Goal: Task Accomplishment & Management: Complete application form

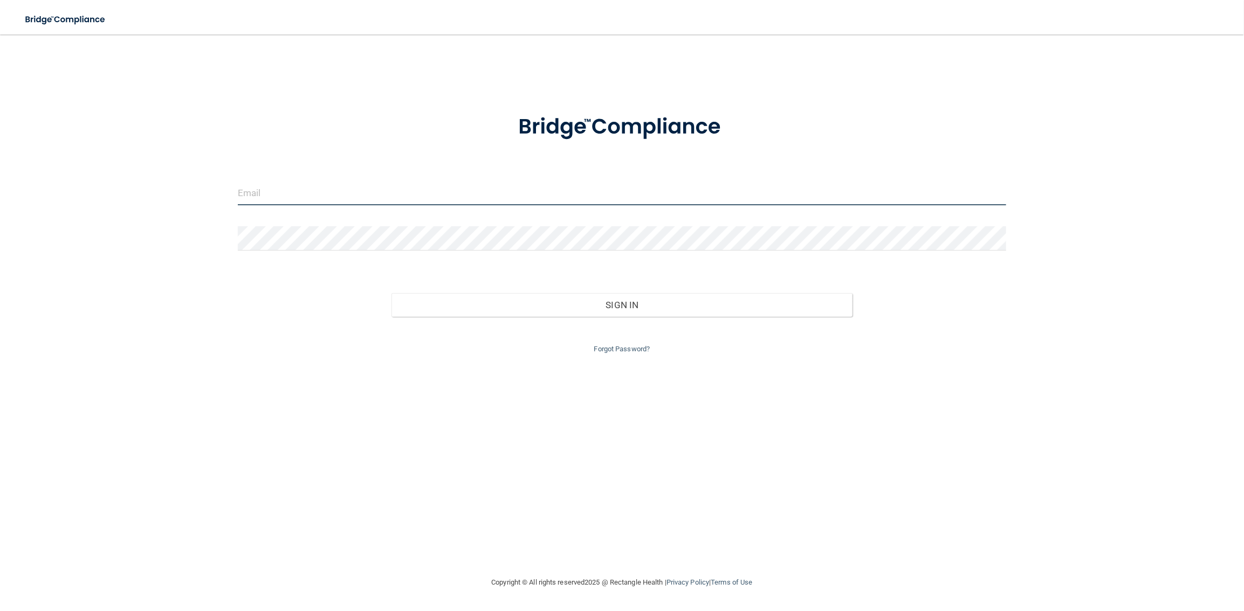
click at [328, 195] on input "email" at bounding box center [622, 193] width 768 height 24
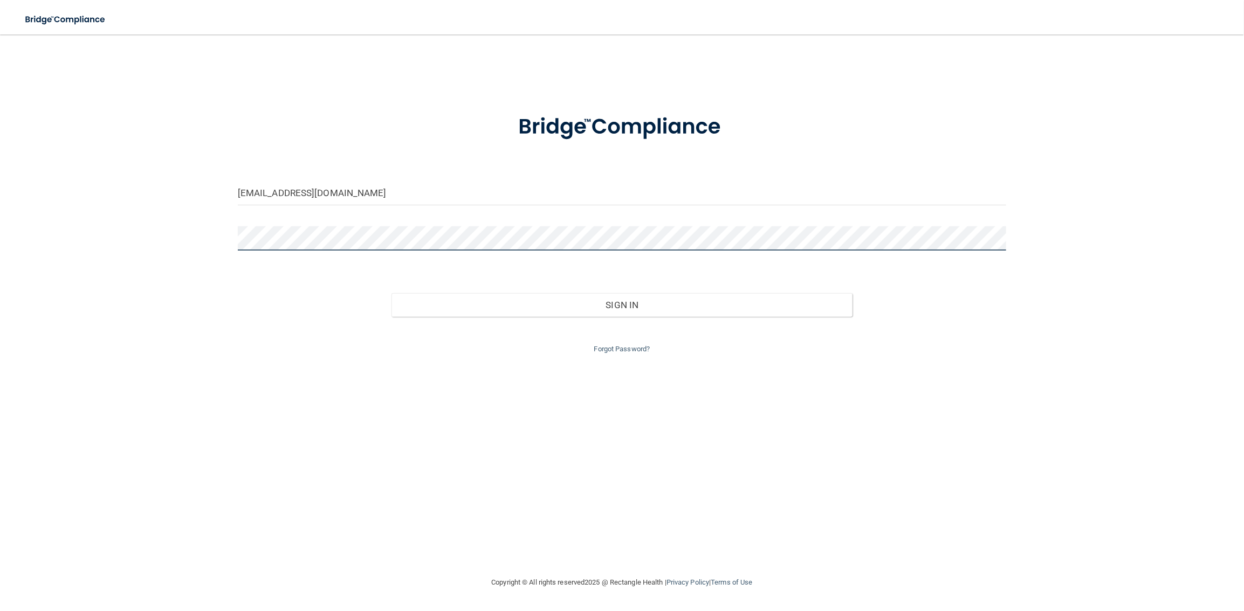
click at [391, 293] on button "Sign In" at bounding box center [621, 305] width 461 height 24
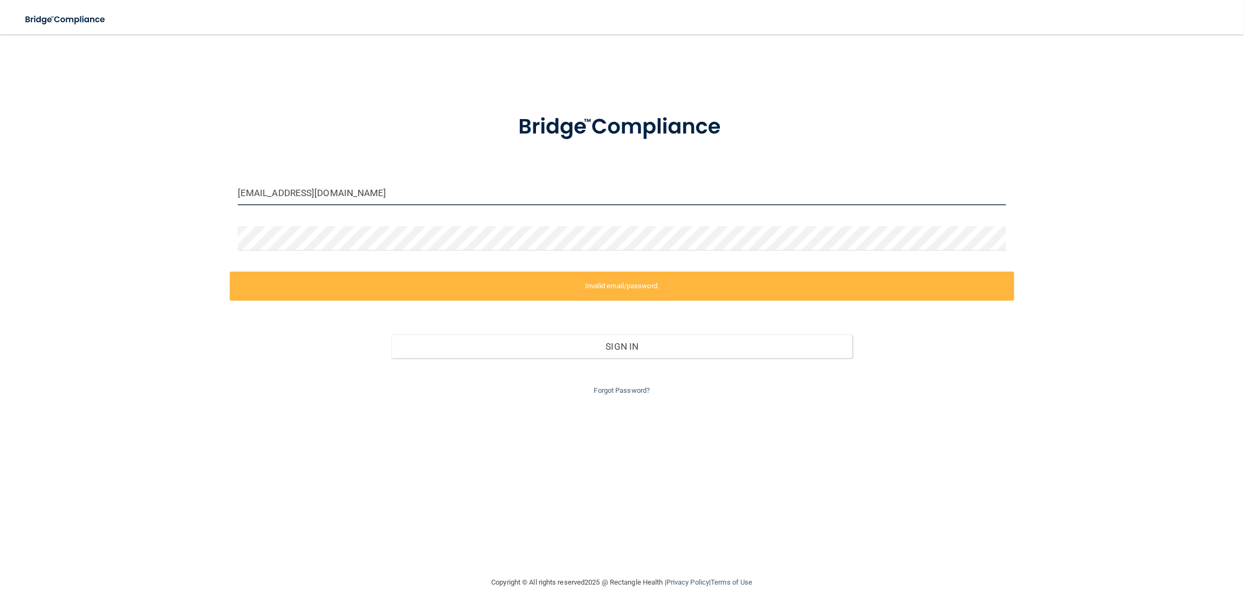
click at [337, 194] on input "[EMAIL_ADDRESS][DOMAIN_NAME]" at bounding box center [622, 193] width 768 height 24
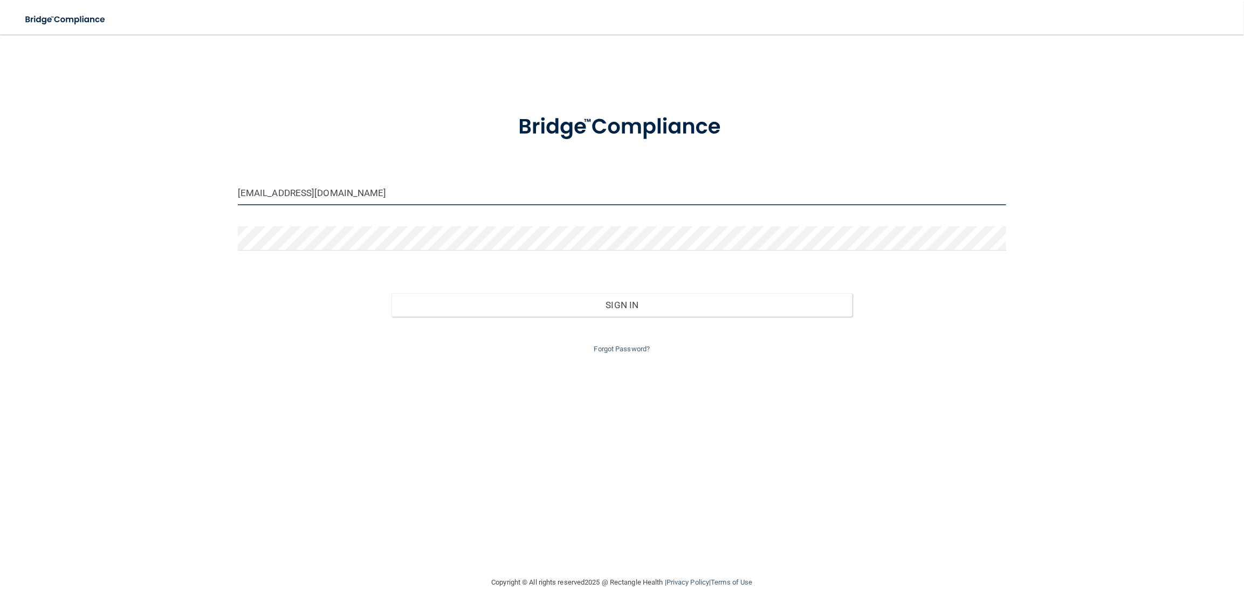
type input "[EMAIL_ADDRESS][DOMAIN_NAME]"
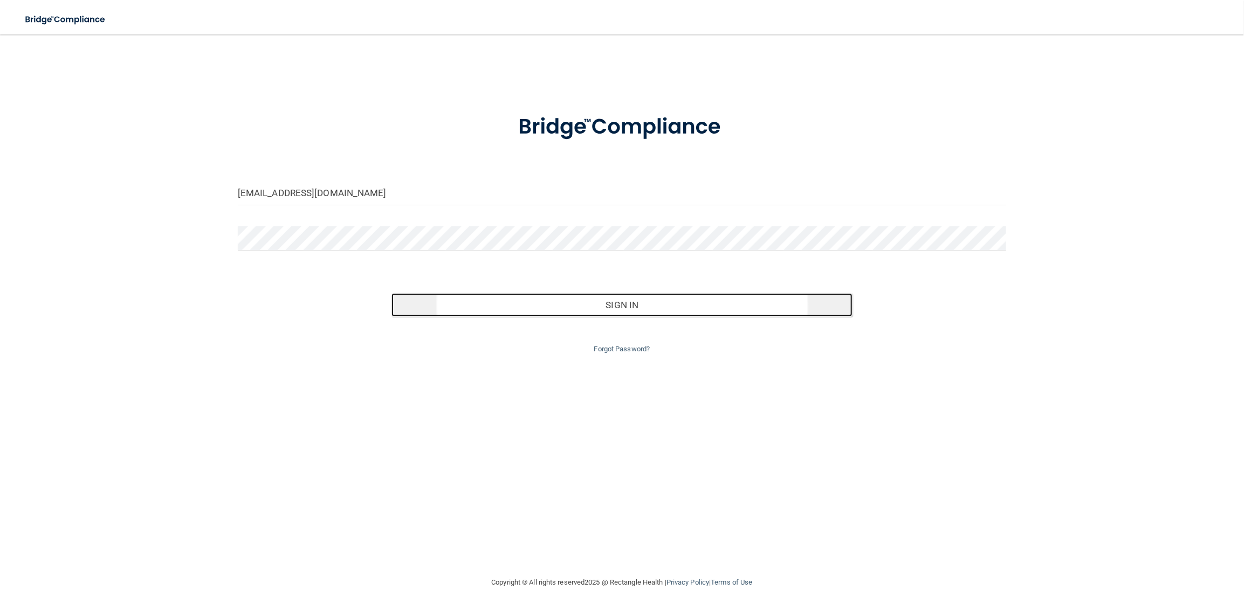
click at [453, 306] on button "Sign In" at bounding box center [621, 305] width 461 height 24
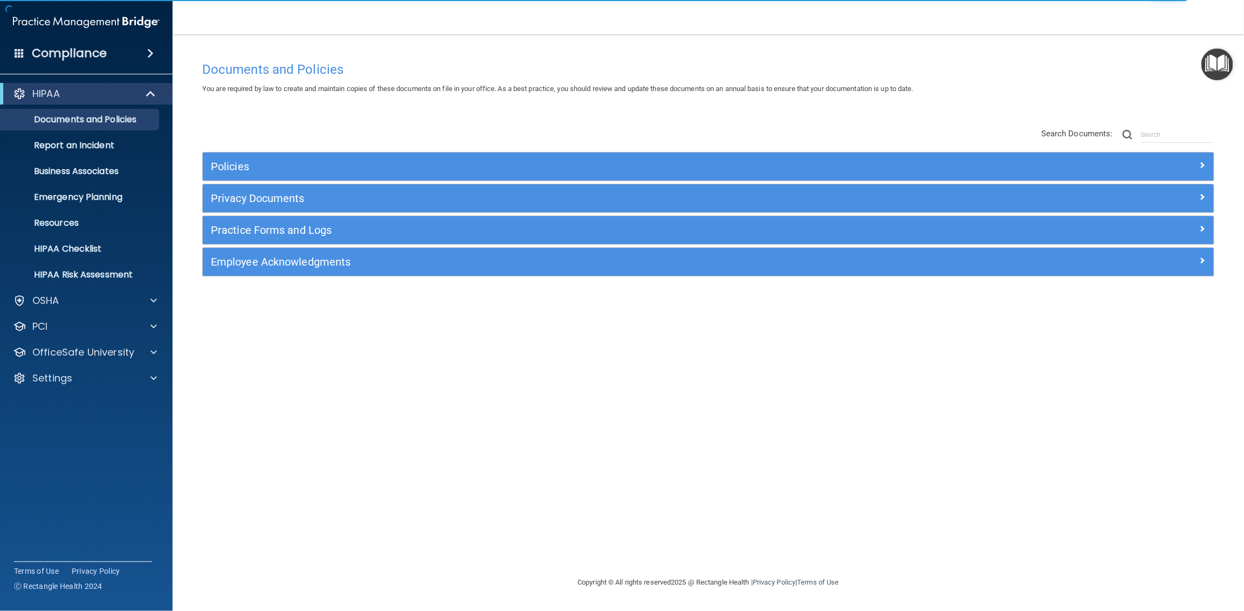
drag, startPoint x: 577, startPoint y: 448, endPoint x: 567, endPoint y: 441, distance: 12.3
click at [577, 448] on div "Documents and Policies You are required by law to create and maintain copies of…" at bounding box center [708, 316] width 1028 height 520
click at [139, 378] on div at bounding box center [152, 378] width 27 height 13
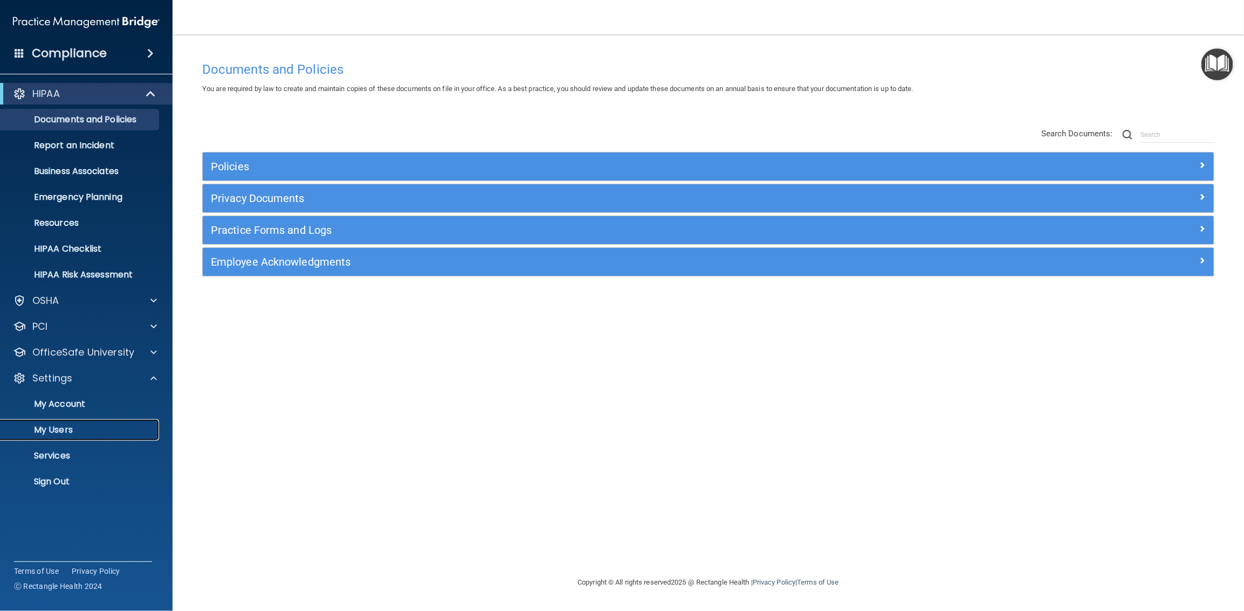
click at [70, 428] on p "My Users" at bounding box center [80, 430] width 147 height 11
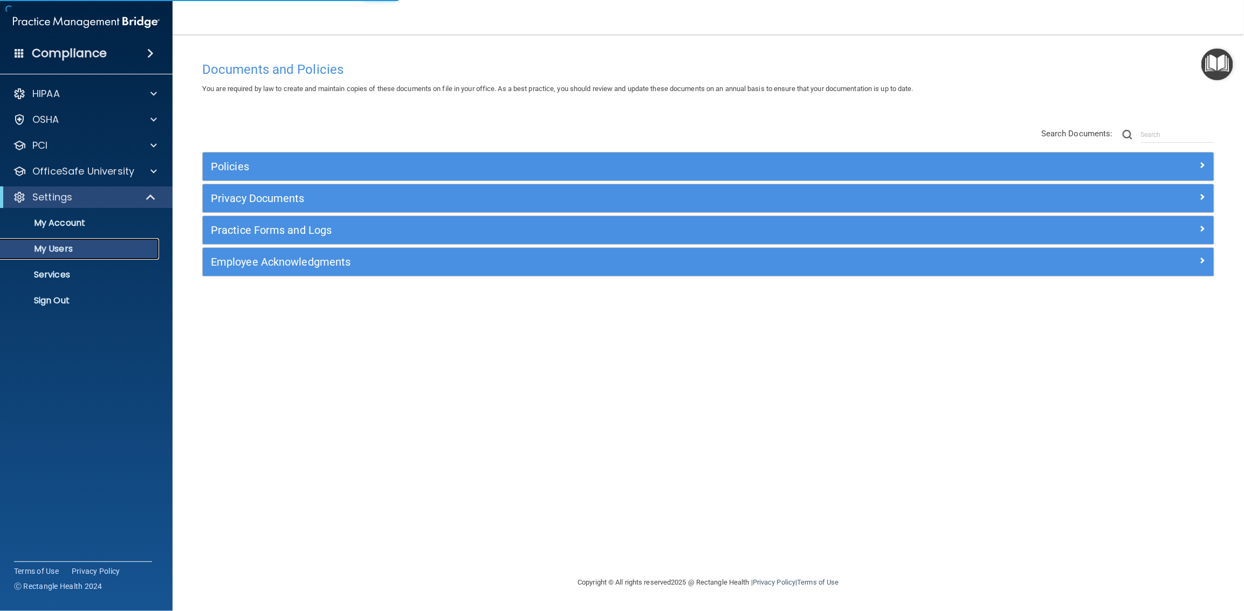
select select "20"
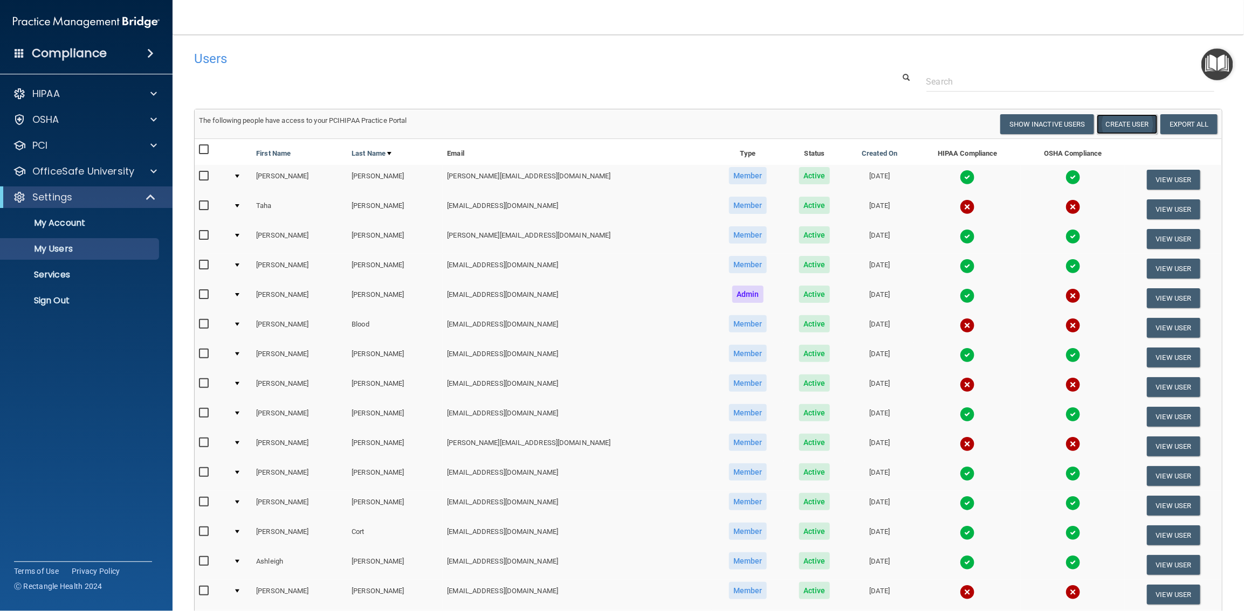
click at [1137, 126] on button "Create User" at bounding box center [1126, 124] width 61 height 20
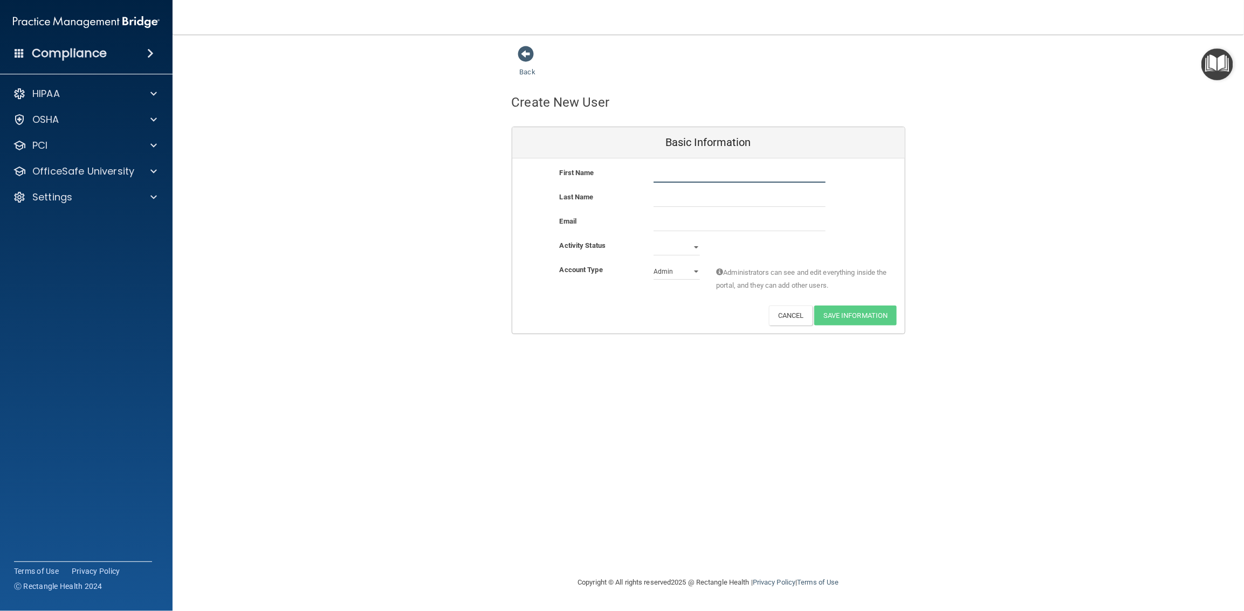
click at [678, 170] on input "text" at bounding box center [739, 175] width 172 height 16
type input "Blaire"
type input "Barcelo"
click at [654, 220] on input "email" at bounding box center [739, 223] width 172 height 16
click at [705, 224] on input "[EMAIL_ADDRESS][DOMAIN_NAME]" at bounding box center [739, 223] width 172 height 16
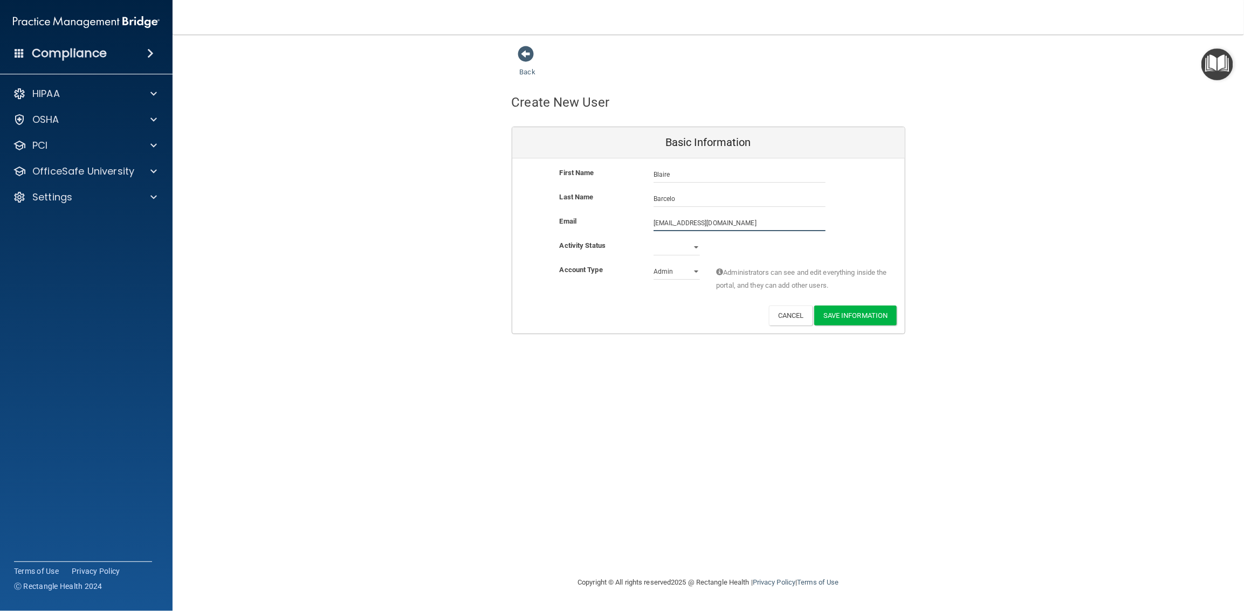
type input "[EMAIL_ADDRESS][DOMAIN_NAME]"
click at [695, 246] on select "Active Inactive" at bounding box center [676, 247] width 46 height 16
select select "active"
click at [653, 239] on select "Active Inactive" at bounding box center [676, 247] width 46 height 16
click at [681, 273] on select "Admin Member" at bounding box center [676, 272] width 46 height 16
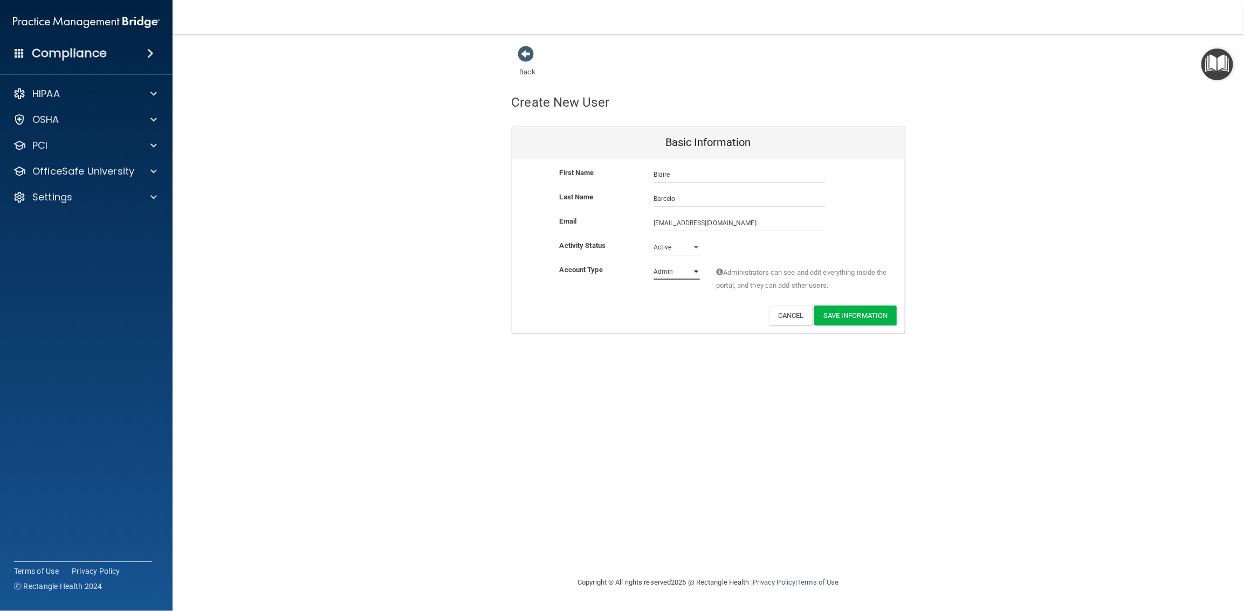
select select "practice_member"
click at [653, 264] on select "Admin Member" at bounding box center [676, 272] width 46 height 16
click at [824, 312] on button "Save Information" at bounding box center [855, 316] width 82 height 20
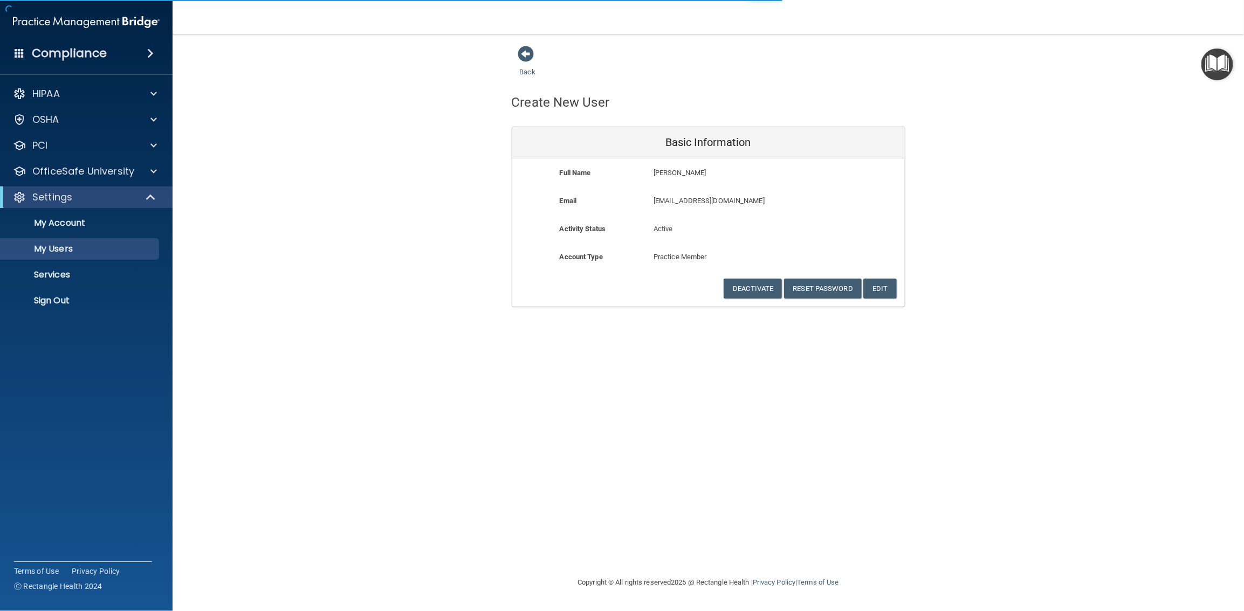
select select "20"
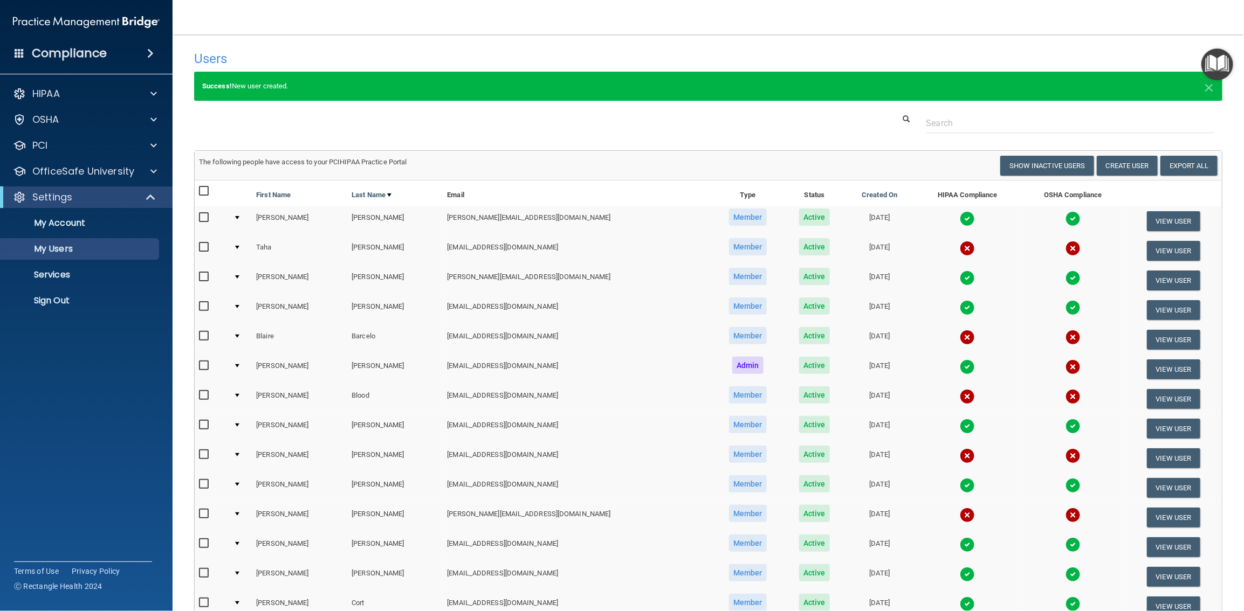
click at [845, 335] on td "[DATE]" at bounding box center [879, 340] width 69 height 30
click at [443, 332] on td "[EMAIL_ADDRESS][DOMAIN_NAME]" at bounding box center [577, 340] width 269 height 30
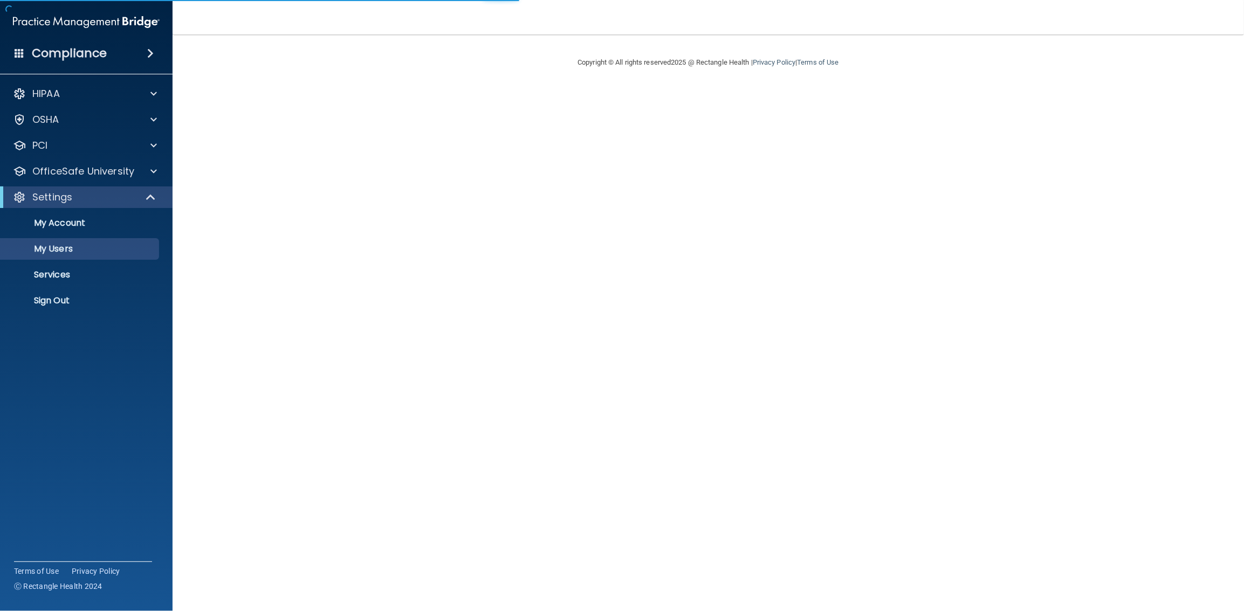
select select "20"
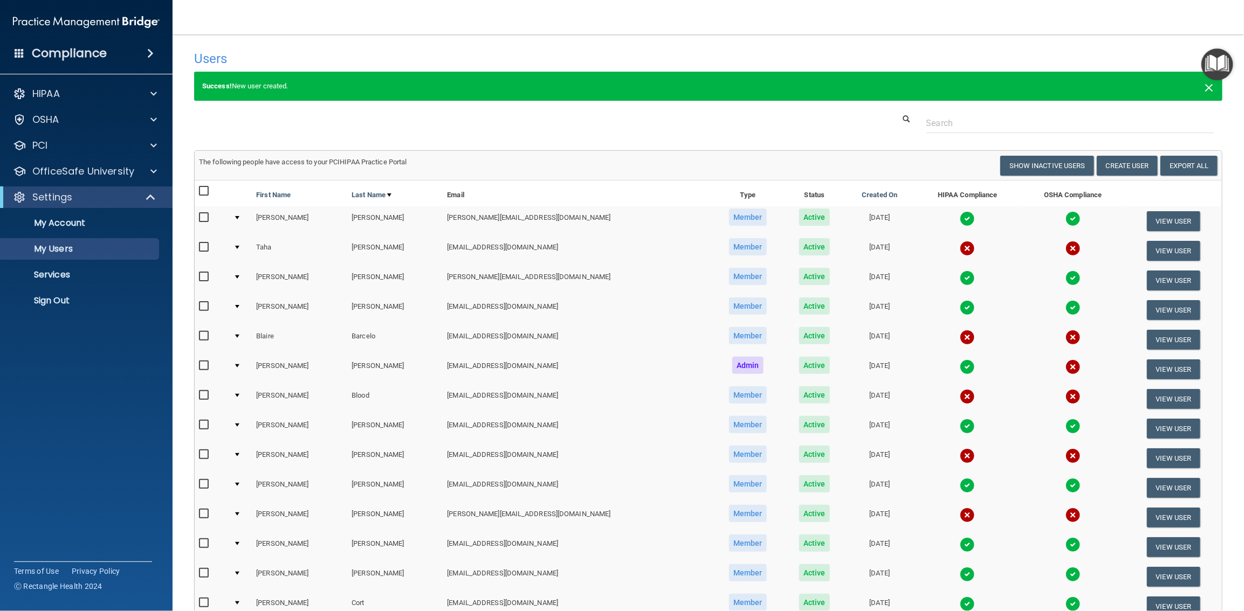
click at [1204, 88] on span "×" at bounding box center [1209, 86] width 10 height 22
select select "20"
